Goal: Task Accomplishment & Management: Manage account settings

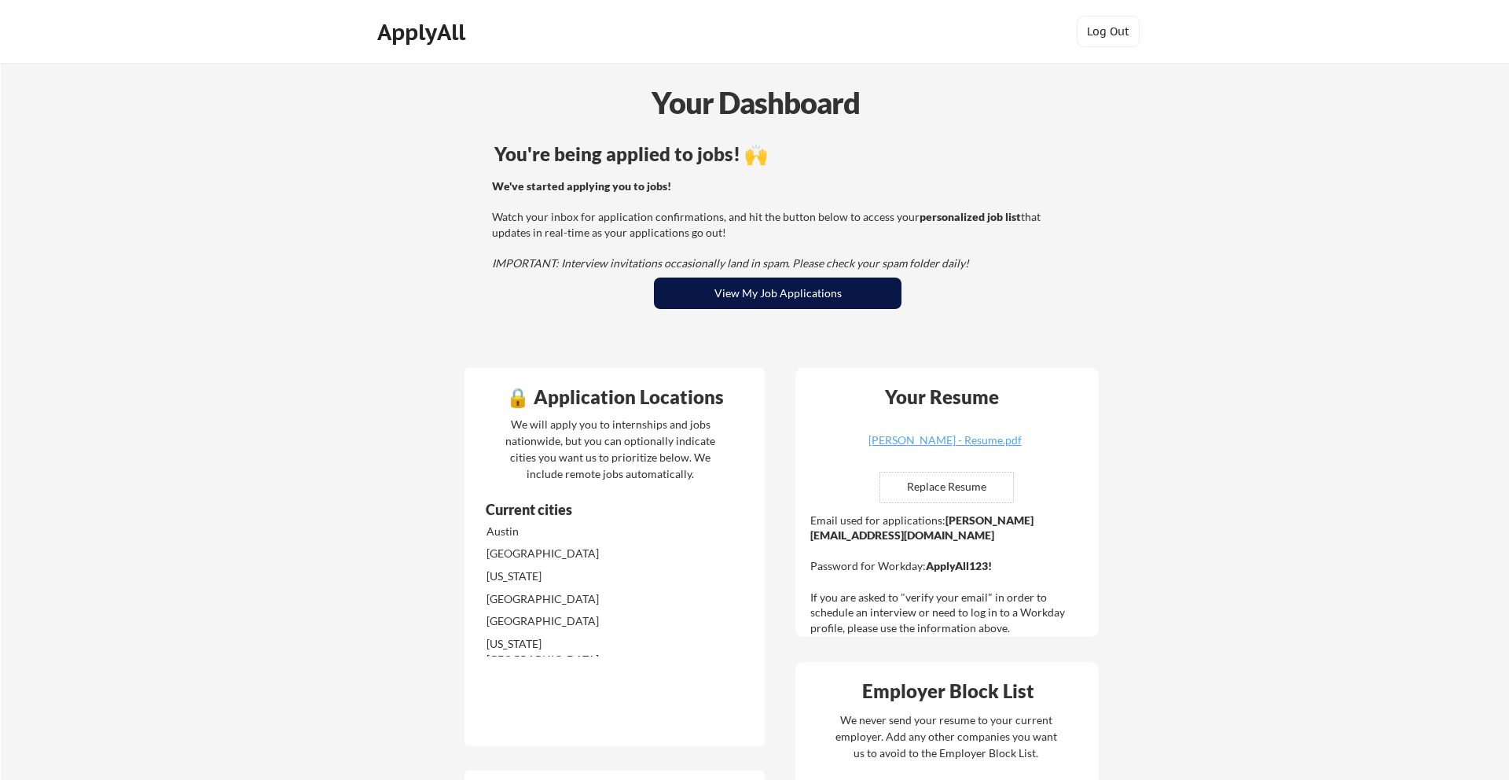
click at [674, 292] on button "View My Job Applications" at bounding box center [778, 292] width 248 height 31
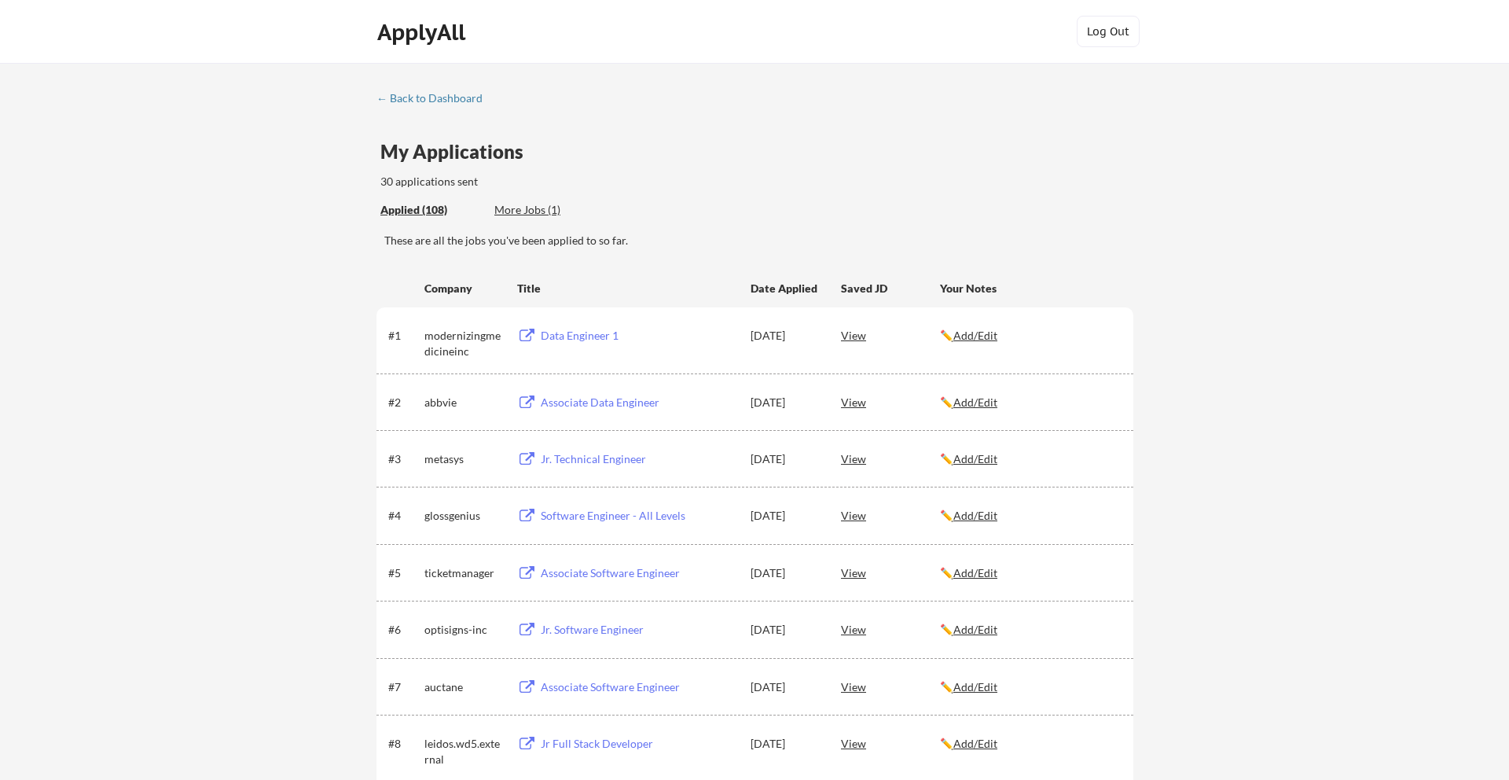
click at [419, 211] on div "Applied (108)" at bounding box center [431, 210] width 102 height 16
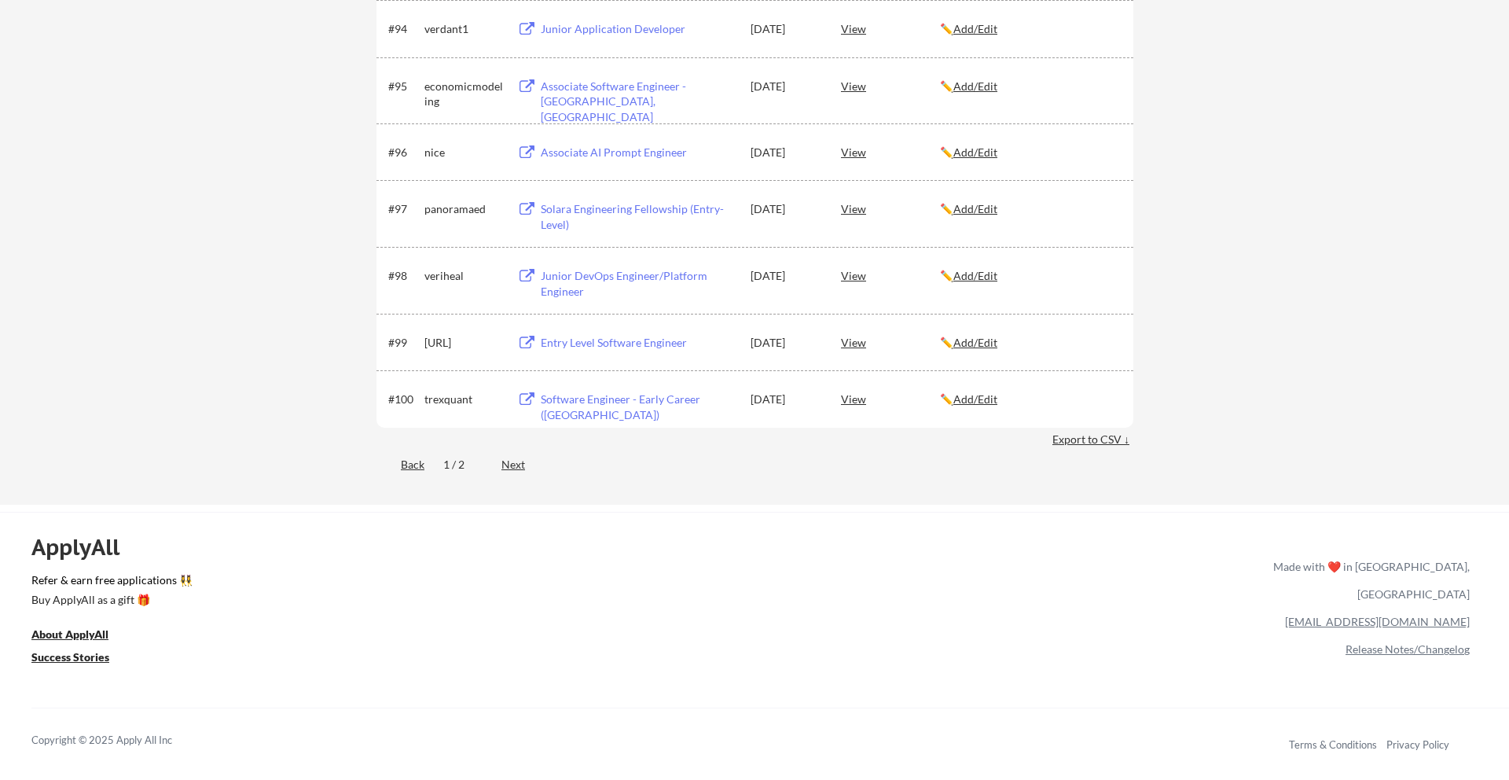
scroll to position [5819, 0]
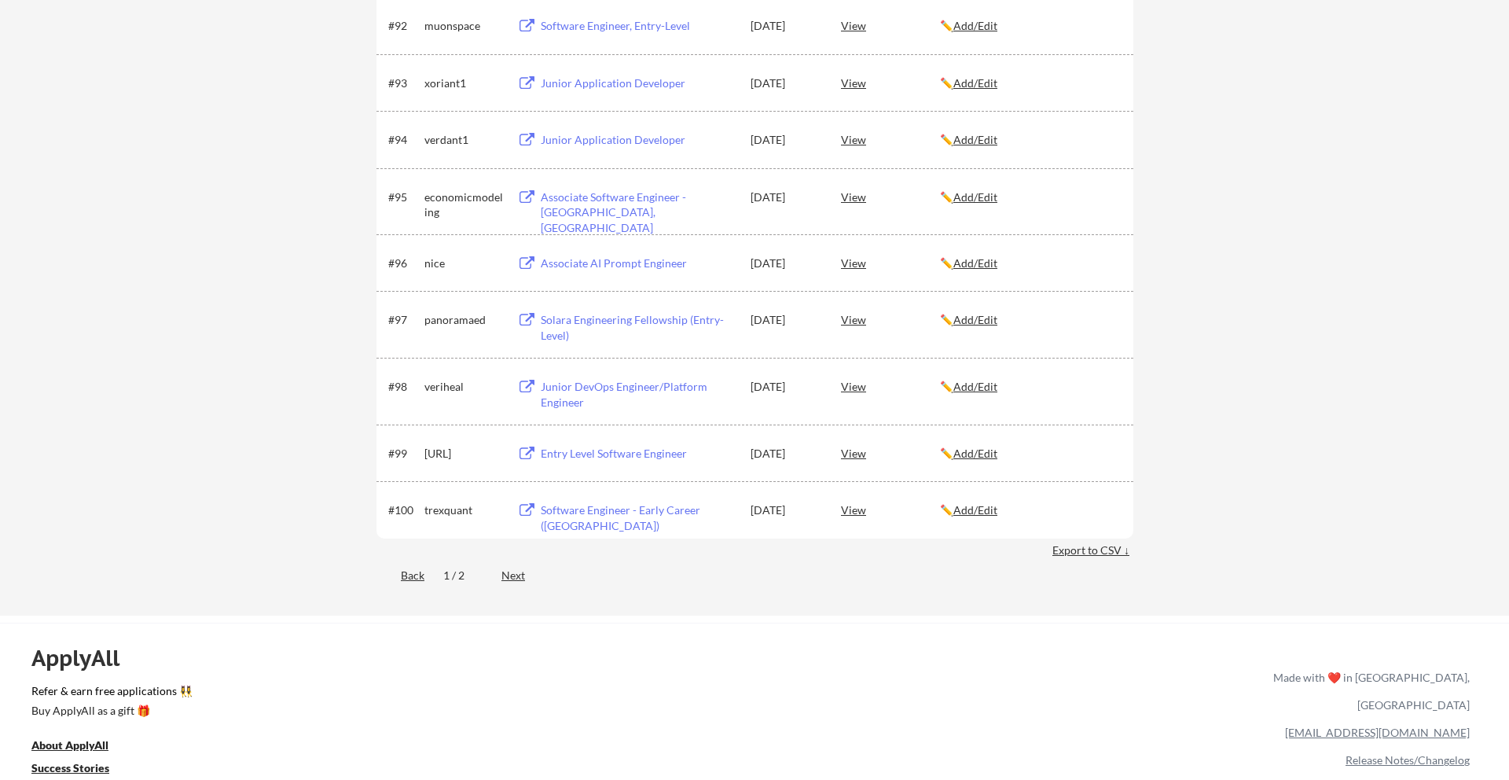
click at [522, 572] on div "Next" at bounding box center [522, 575] width 42 height 16
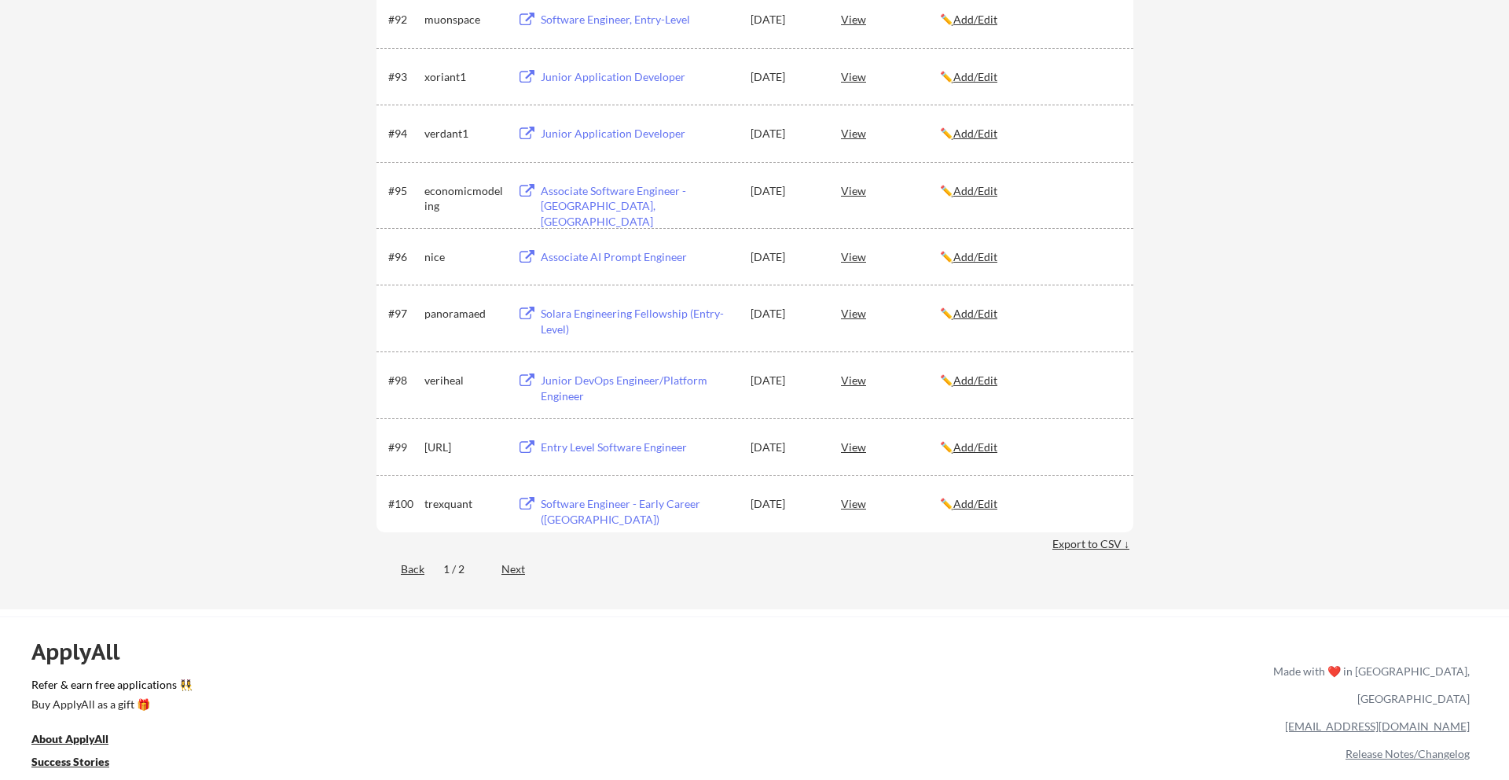
scroll to position [5832, 0]
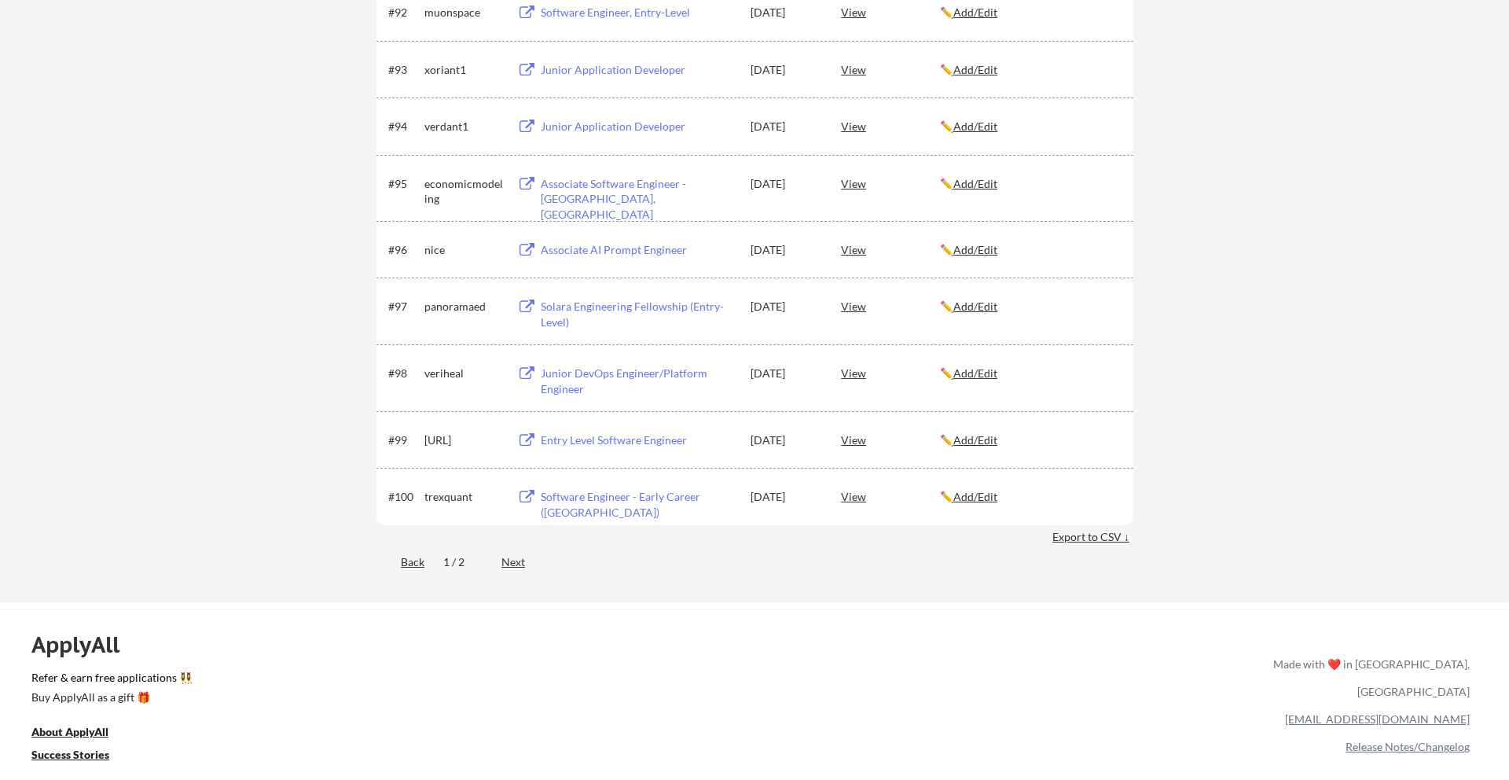
click at [520, 564] on div "Next" at bounding box center [522, 562] width 42 height 16
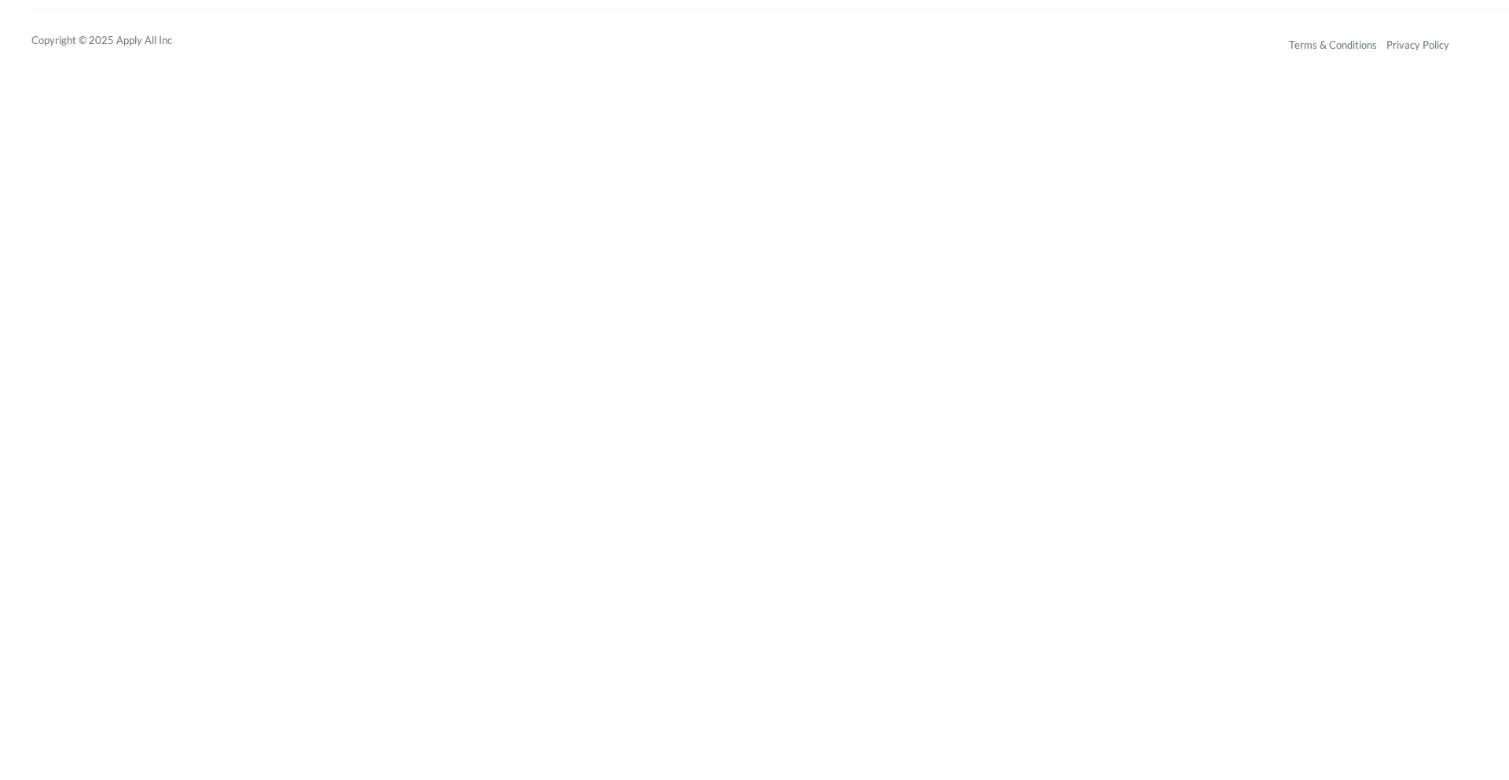
scroll to position [0, 0]
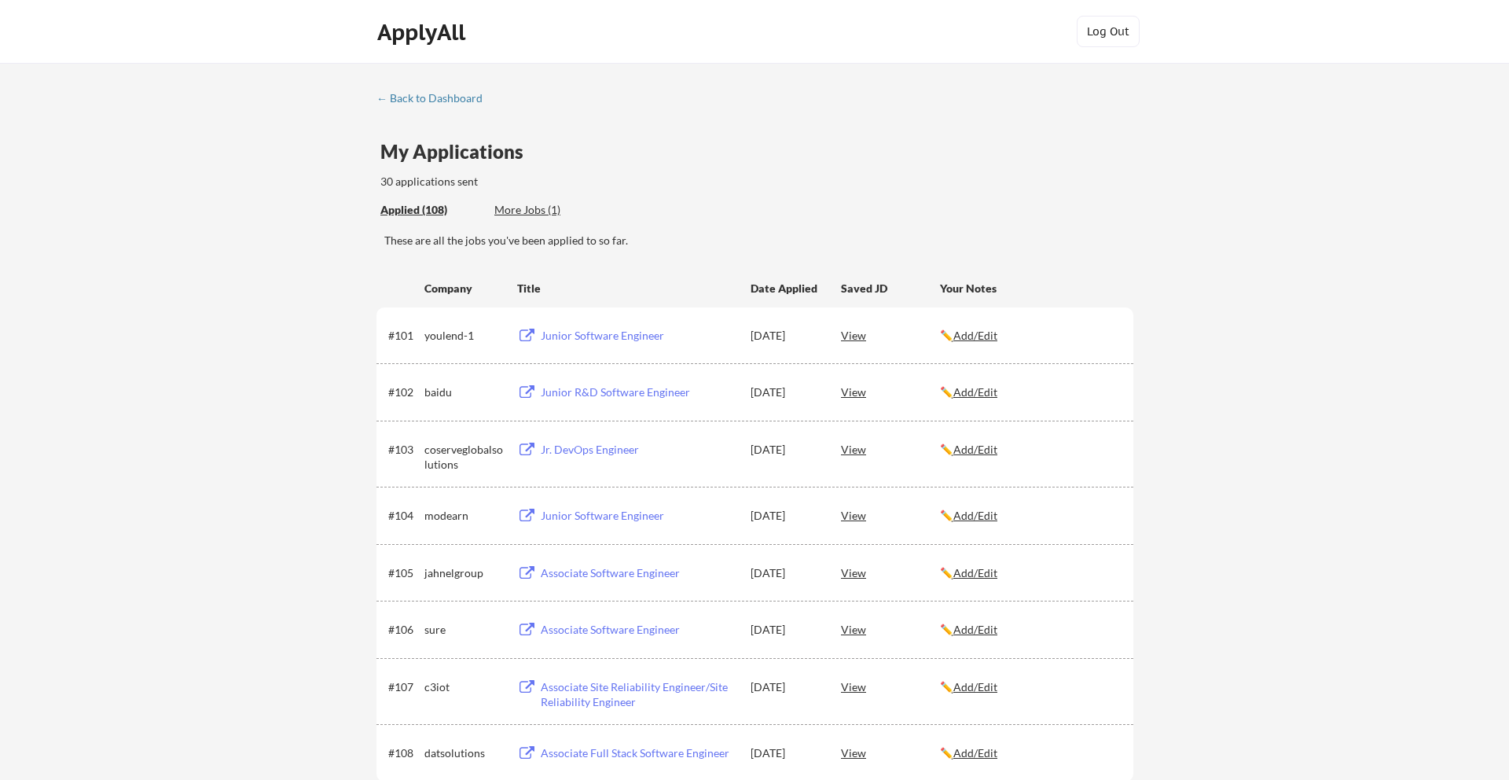
click at [418, 202] on div "Applied (108)" at bounding box center [431, 210] width 102 height 16
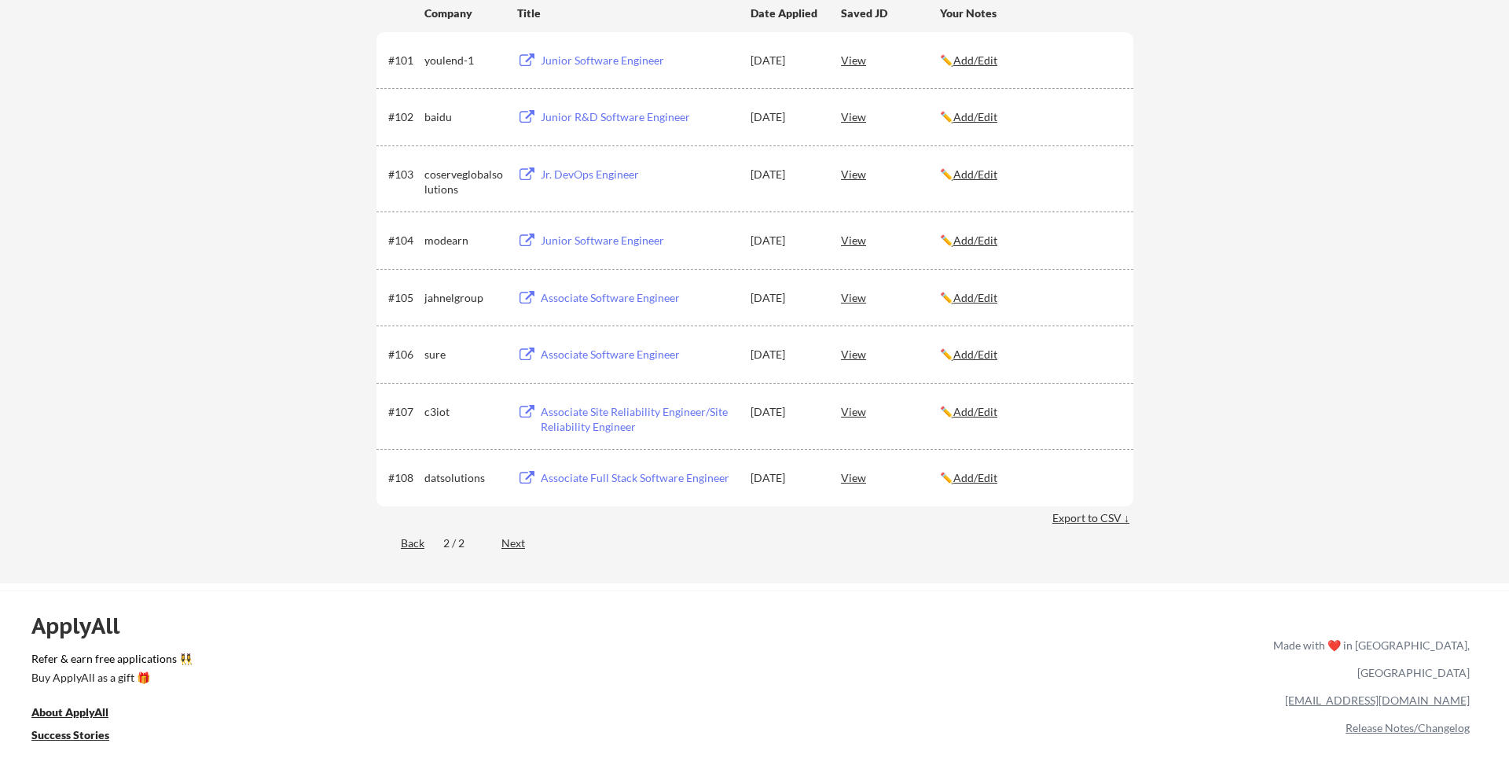
scroll to position [242, 0]
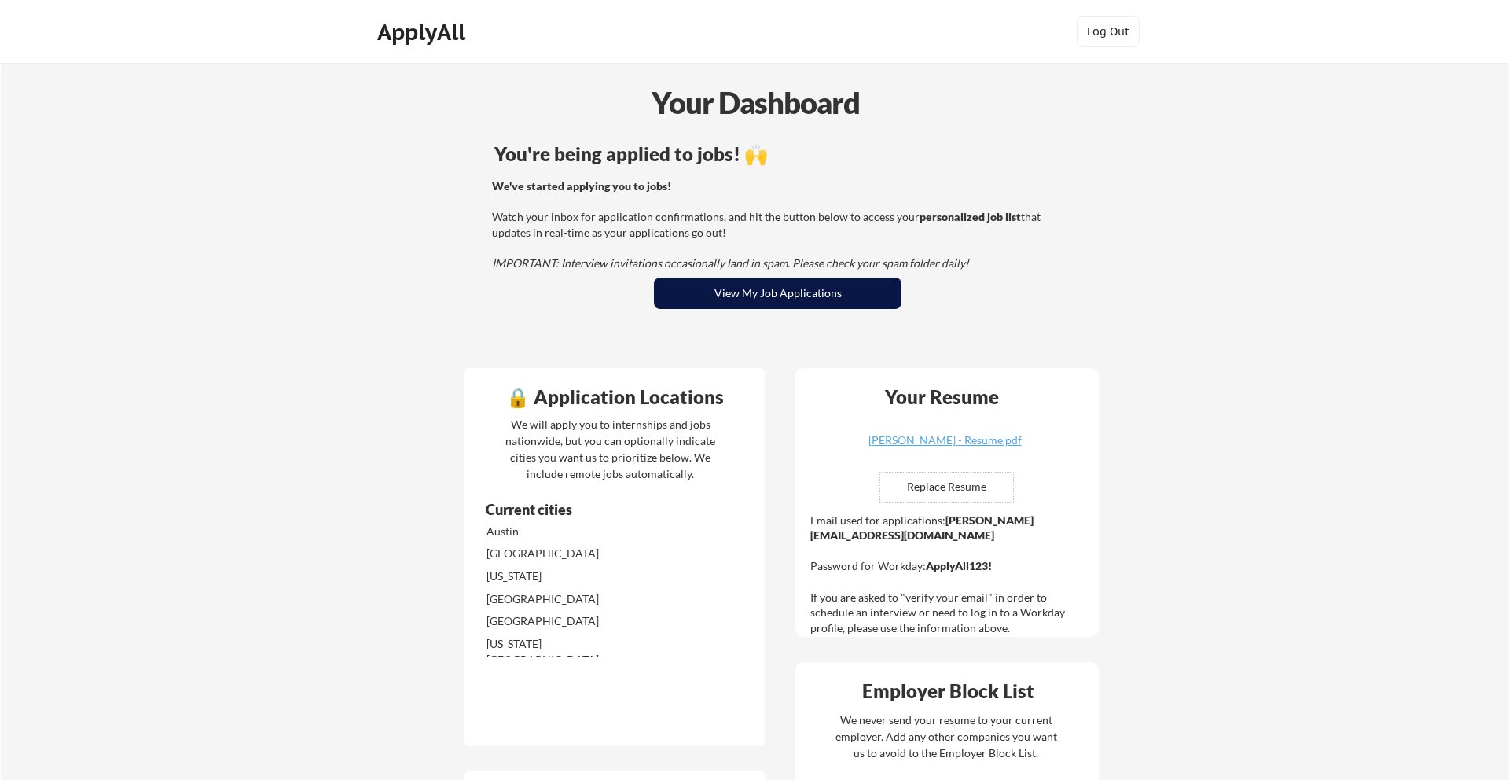
click at [742, 298] on button "View My Job Applications" at bounding box center [778, 292] width 248 height 31
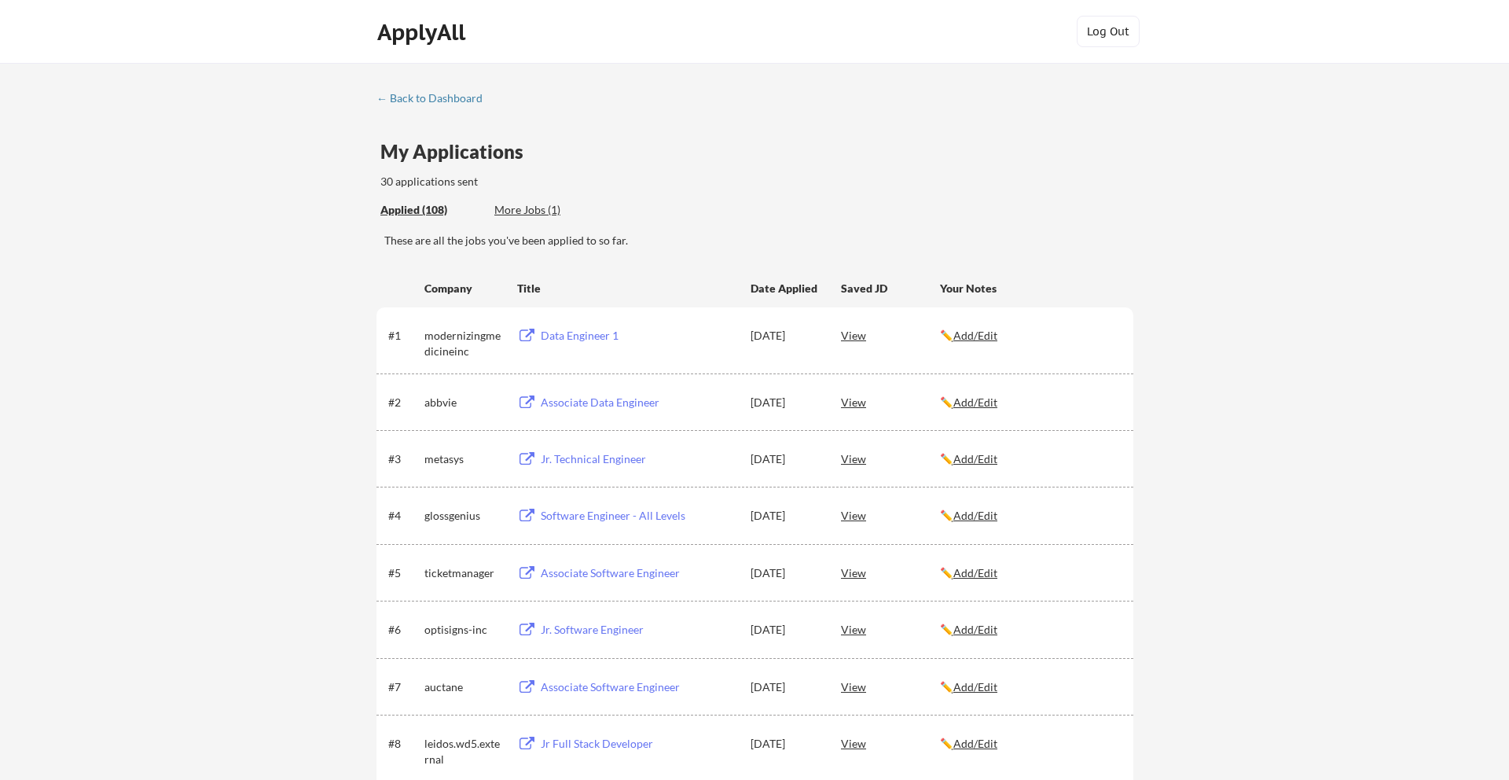
click at [533, 209] on div "More Jobs (1)" at bounding box center [552, 210] width 116 height 16
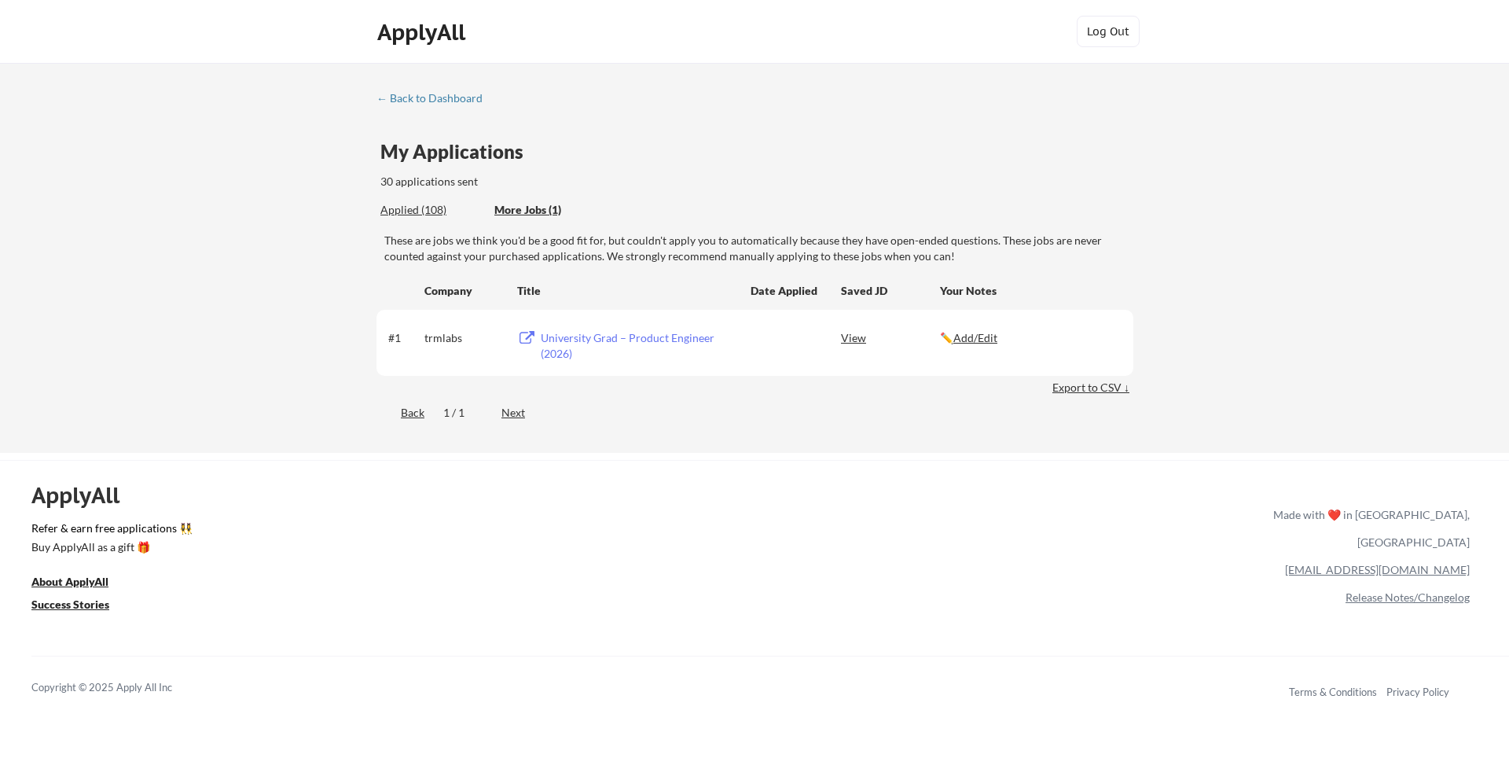
click at [562, 341] on div "University Grad – Product Engineer (2026)" at bounding box center [638, 345] width 195 height 31
click at [415, 89] on div "← Back to Dashboard My Applications 30 applications sent Applied (108) More Job…" at bounding box center [754, 258] width 1509 height 390
click at [413, 102] on div "← Back to Dashboard" at bounding box center [435, 98] width 118 height 11
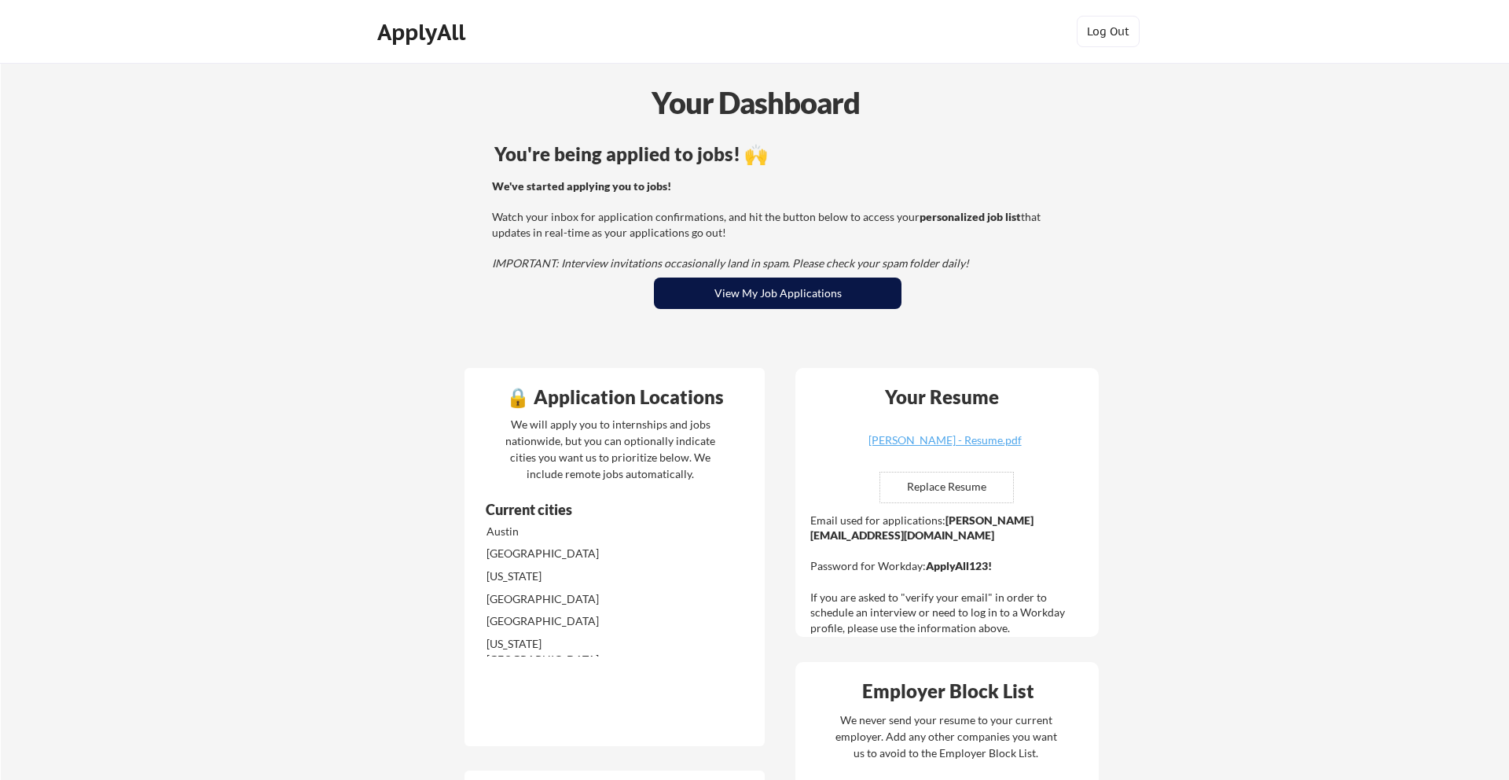
click at [673, 300] on button "View My Job Applications" at bounding box center [778, 292] width 248 height 31
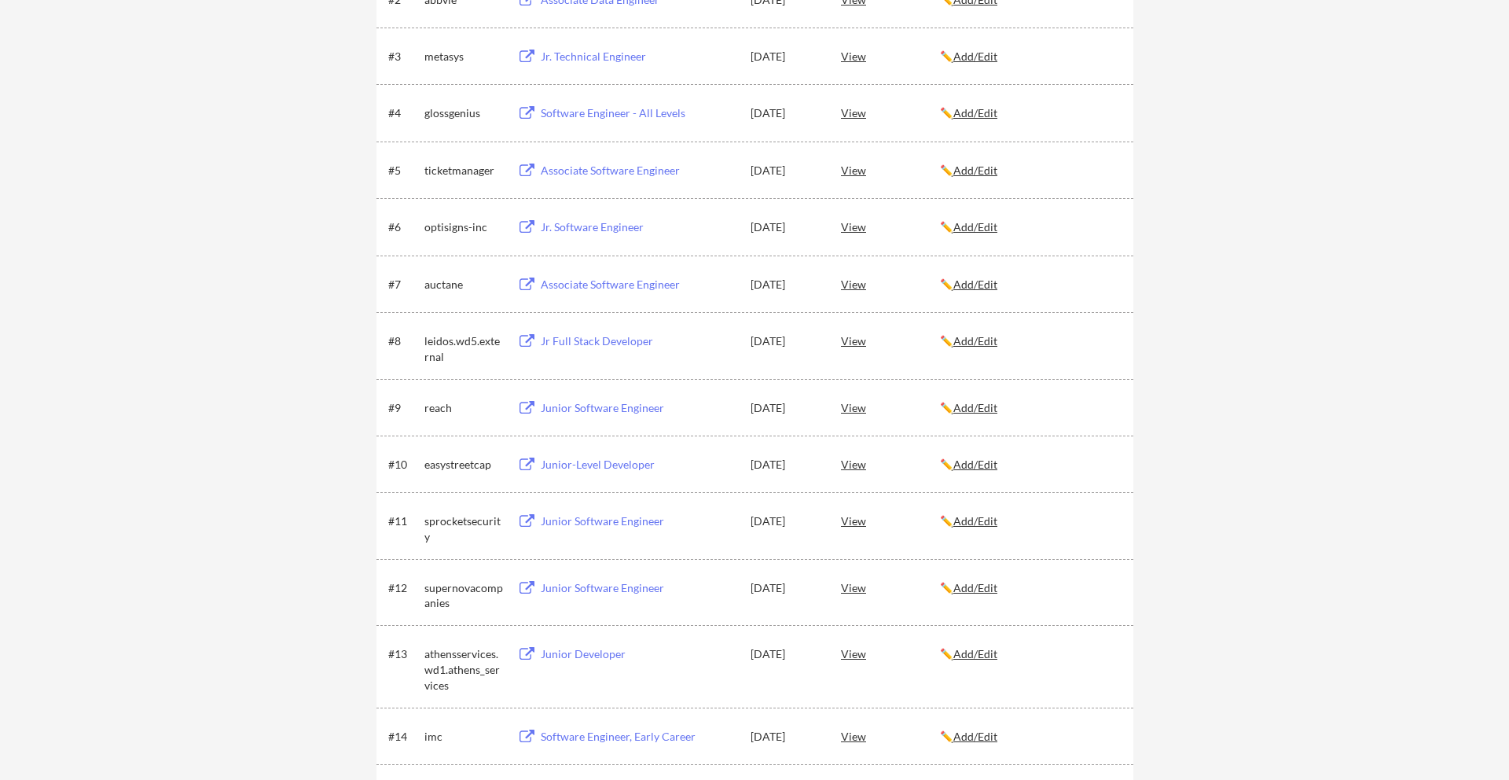
scroll to position [469, 0]
